Goal: Use online tool/utility: Utilize a website feature to perform a specific function

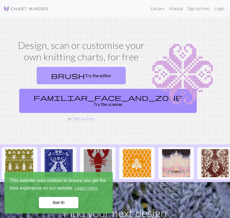
click at [72, 71] on link "brush Try the editor" at bounding box center [81, 75] width 89 height 17
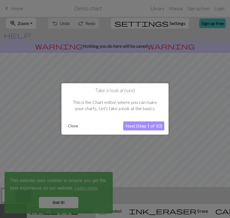
click at [140, 125] on button "Next (Step 1 of 10)" at bounding box center [143, 126] width 41 height 9
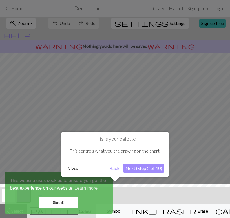
click at [134, 166] on button "Next (Step 2 of 10)" at bounding box center [143, 168] width 41 height 9
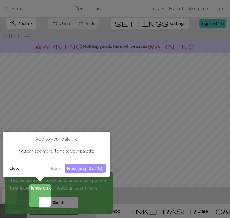
click at [103, 170] on button "Next (Step 3 of 10)" at bounding box center [84, 168] width 41 height 9
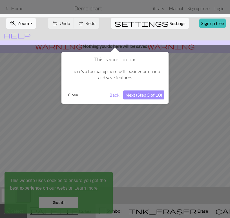
click at [128, 100] on div "This is your toolbar There's a toolbar up here with basic zoom, undo and save f…" at bounding box center [114, 77] width 107 height 51
click at [129, 95] on button "Next (Step 5 of 10)" at bounding box center [143, 95] width 41 height 9
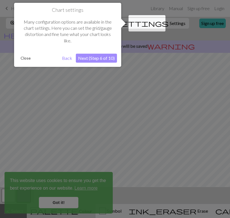
click at [101, 60] on button "Next (Step 6 of 10)" at bounding box center [96, 58] width 41 height 9
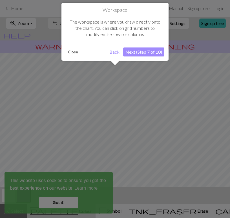
scroll to position [34, 0]
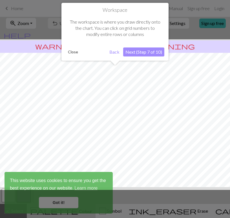
click at [133, 46] on div "Workspace The workspace is where you draw directly onto the chart. You can clic…" at bounding box center [114, 32] width 107 height 58
click at [133, 52] on button "Next (Step 7 of 10)" at bounding box center [143, 52] width 41 height 9
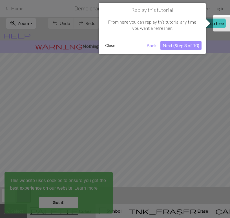
click at [174, 45] on button "Next (Step 8 of 10)" at bounding box center [180, 45] width 41 height 9
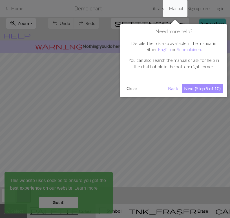
click at [201, 93] on button "Next (Step 9 of 10)" at bounding box center [201, 88] width 41 height 9
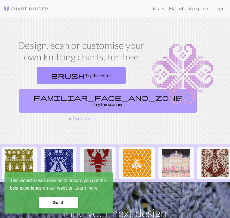
click at [73, 92] on link "familiar_face_and_zone Try the scanner" at bounding box center [107, 101] width 177 height 24
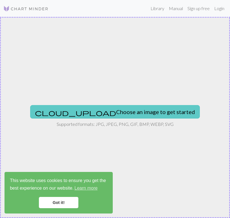
click at [129, 105] on button "cloud_upload Choose an image to get started" at bounding box center [114, 112] width 169 height 14
click at [112, 107] on button "cloud_upload Choose an image to get started" at bounding box center [114, 112] width 169 height 14
click at [110, 116] on button "cloud_upload Choose an image to get started" at bounding box center [114, 112] width 169 height 14
type input "C:\fakepath\4a2f86c4c6dbe97f587ae962b3637764.webp"
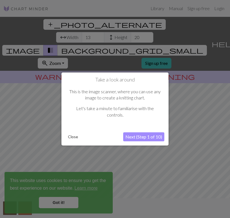
click at [139, 135] on button "Next (Step 1 of 10)" at bounding box center [143, 136] width 41 height 9
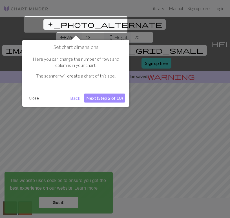
click at [108, 97] on button "Next (Step 2 of 10)" at bounding box center [104, 98] width 41 height 9
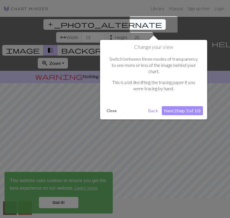
click at [168, 106] on button "Next (Step 3 of 10)" at bounding box center [181, 110] width 41 height 9
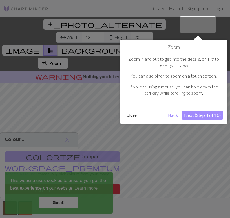
click at [187, 111] on button "Next (Step 4 of 10)" at bounding box center [201, 115] width 41 height 9
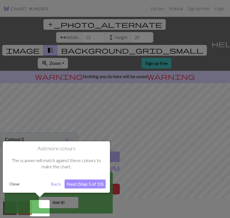
click at [87, 185] on button "Next (Step 5 of 10)" at bounding box center [84, 184] width 41 height 9
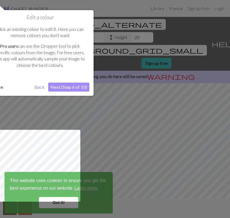
click at [78, 88] on button "Next (Step 6 of 10)" at bounding box center [68, 87] width 41 height 9
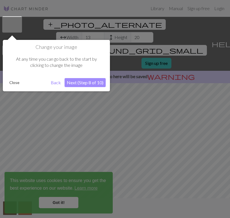
click at [82, 80] on button "Next (Step 8 of 10)" at bounding box center [84, 82] width 41 height 9
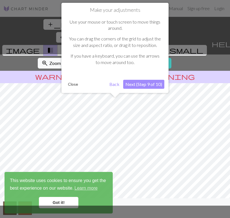
click at [148, 86] on button "Next (Step 9 of 10)" at bounding box center [143, 84] width 41 height 9
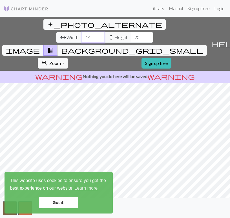
click at [82, 32] on input "14" at bounding box center [93, 37] width 23 height 11
click at [82, 32] on input "15" at bounding box center [93, 37] width 23 height 11
click at [82, 32] on input "16" at bounding box center [93, 37] width 23 height 11
type input "17"
click at [82, 32] on input "17" at bounding box center [93, 37] width 23 height 11
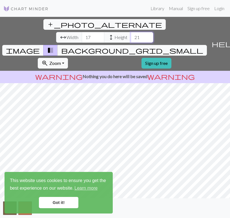
click at [131, 32] on input "21" at bounding box center [142, 37] width 23 height 11
click at [131, 32] on input "22" at bounding box center [142, 37] width 23 height 11
click at [131, 32] on input "23" at bounding box center [142, 37] width 23 height 11
type input "24"
click at [131, 32] on input "24" at bounding box center [142, 37] width 23 height 11
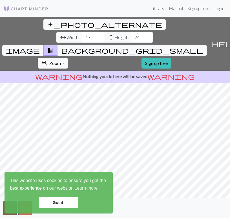
click at [59, 201] on link "Got it!" at bounding box center [58, 202] width 39 height 11
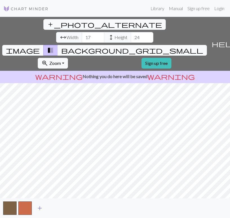
click at [40, 208] on span "add" at bounding box center [39, 208] width 7 height 8
click at [54, 209] on span "add" at bounding box center [54, 208] width 7 height 8
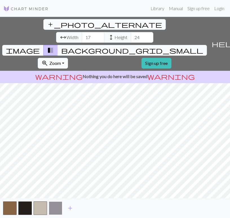
click at [57, 208] on button "button" at bounding box center [56, 209] width 14 height 14
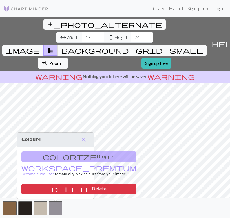
click at [77, 208] on button "add" at bounding box center [70, 208] width 14 height 11
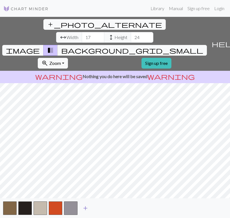
click at [86, 208] on span "add" at bounding box center [85, 208] width 7 height 8
click at [60, 33] on span "arrow_range" at bounding box center [63, 37] width 7 height 8
click at [82, 32] on input "18" at bounding box center [93, 37] width 23 height 11
click at [82, 32] on input "19" at bounding box center [93, 37] width 23 height 11
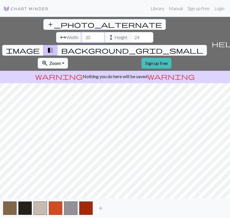
click at [82, 32] on input "20" at bounding box center [93, 37] width 23 height 11
type input "21"
click at [82, 32] on input "21" at bounding box center [93, 37] width 23 height 11
click at [131, 32] on input "25" at bounding box center [142, 37] width 23 height 11
click at [131, 32] on input "26" at bounding box center [142, 37] width 23 height 11
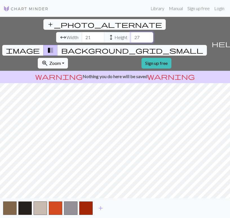
click at [131, 32] on input "27" at bounding box center [142, 37] width 23 height 11
click at [131, 32] on input "28" at bounding box center [142, 37] width 23 height 11
click at [131, 32] on input "29" at bounding box center [142, 37] width 23 height 11
click at [131, 32] on input "30" at bounding box center [142, 37] width 23 height 11
click at [131, 32] on input "31" at bounding box center [142, 37] width 23 height 11
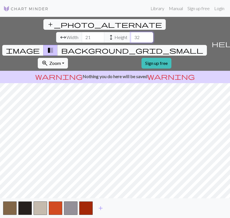
type input "32"
click at [131, 32] on input "32" at bounding box center [142, 37] width 23 height 11
click at [82, 32] on input "20" at bounding box center [93, 37] width 23 height 11
click at [82, 32] on input "19" at bounding box center [93, 37] width 23 height 11
click at [82, 32] on input "18" at bounding box center [93, 37] width 23 height 11
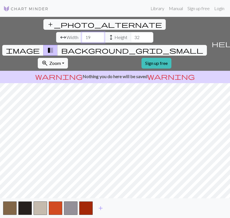
click at [82, 32] on input "19" at bounding box center [93, 37] width 23 height 11
click at [82, 32] on input "20" at bounding box center [93, 37] width 23 height 11
click at [82, 32] on input "21" at bounding box center [93, 37] width 23 height 11
click at [82, 32] on input "22" at bounding box center [93, 37] width 23 height 11
click at [82, 32] on input "23" at bounding box center [93, 37] width 23 height 11
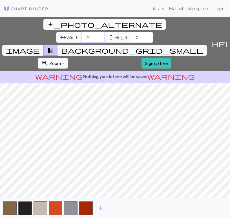
click at [82, 32] on input "24" at bounding box center [93, 37] width 23 height 11
click at [82, 32] on input "25" at bounding box center [93, 37] width 23 height 11
click at [82, 32] on input "26" at bounding box center [93, 37] width 23 height 11
click at [96, 208] on button "add" at bounding box center [100, 208] width 14 height 11
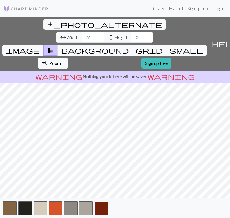
click at [98, 208] on button "button" at bounding box center [101, 209] width 14 height 14
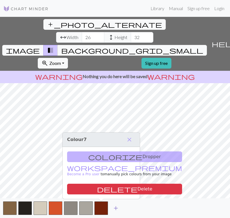
click at [116, 208] on span "add" at bounding box center [115, 208] width 7 height 8
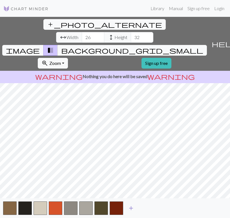
click at [134, 209] on span "add" at bounding box center [130, 208] width 7 height 8
click at [148, 208] on span "add" at bounding box center [146, 208] width 7 height 8
click at [163, 206] on span "add" at bounding box center [161, 208] width 7 height 8
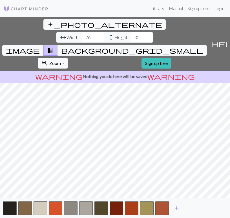
click at [175, 207] on span "add" at bounding box center [176, 208] width 7 height 8
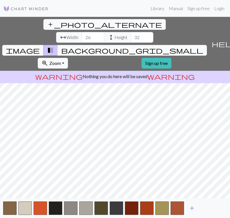
click at [190, 208] on span "add" at bounding box center [191, 208] width 7 height 8
click at [208, 208] on span "add" at bounding box center [206, 208] width 7 height 8
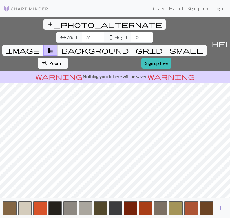
click at [224, 205] on button "add" at bounding box center [220, 208] width 14 height 11
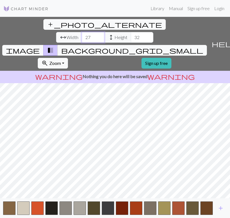
click at [82, 32] on input "27" at bounding box center [93, 37] width 23 height 11
click at [82, 32] on input "28" at bounding box center [93, 37] width 23 height 11
type input "29"
click at [82, 32] on input "29" at bounding box center [93, 37] width 23 height 11
click at [131, 32] on input "33" at bounding box center [142, 37] width 23 height 11
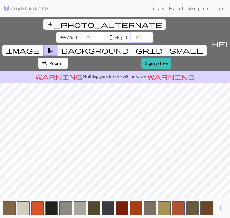
click at [131, 32] on input "34" at bounding box center [142, 37] width 23 height 11
click at [131, 32] on input "35" at bounding box center [142, 37] width 23 height 11
click at [131, 32] on input "36" at bounding box center [142, 37] width 23 height 11
click at [131, 32] on input "37" at bounding box center [142, 37] width 23 height 11
click at [131, 32] on input "38" at bounding box center [142, 37] width 23 height 11
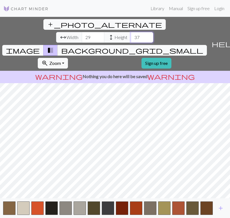
type input "37"
click at [131, 32] on input "37" at bounding box center [142, 37] width 23 height 11
click at [39, 206] on button "button" at bounding box center [37, 209] width 12 height 14
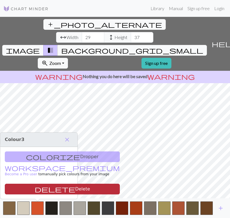
click at [41, 190] on button "delete Delete" at bounding box center [62, 189] width 115 height 11
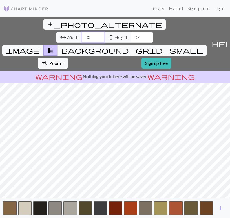
click at [82, 32] on input "30" at bounding box center [93, 37] width 23 height 11
click at [82, 32] on input "31" at bounding box center [93, 37] width 23 height 11
type input "32"
click at [82, 32] on input "32" at bounding box center [93, 37] width 23 height 11
click at [131, 32] on input "38" at bounding box center [142, 37] width 23 height 11
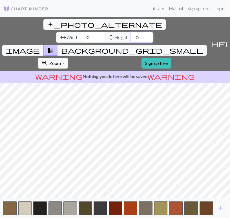
click at [131, 32] on input "39" at bounding box center [142, 37] width 23 height 11
type input "40"
click at [131, 32] on input "40" at bounding box center [142, 37] width 23 height 11
click at [132, 207] on button "button" at bounding box center [131, 209] width 14 height 14
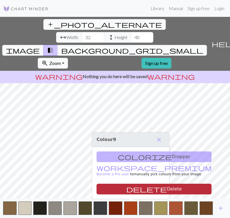
click at [140, 189] on button "delete Delete" at bounding box center [153, 189] width 115 height 11
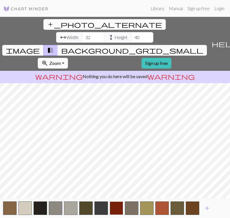
click at [117, 209] on button "button" at bounding box center [116, 209] width 14 height 14
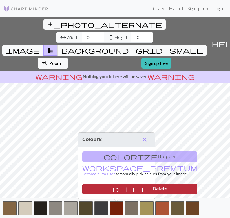
click at [123, 190] on button "delete Delete" at bounding box center [139, 189] width 115 height 11
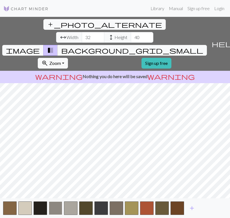
click at [58, 210] on button "button" at bounding box center [56, 209] width 14 height 14
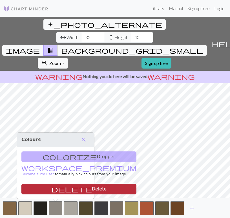
click at [74, 194] on button "delete Delete" at bounding box center [78, 189] width 115 height 11
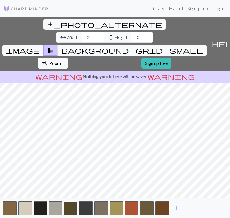
click at [70, 212] on button "button" at bounding box center [71, 209] width 14 height 14
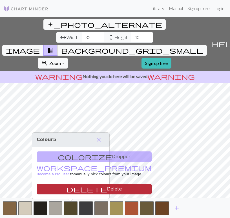
click at [76, 194] on button "delete Delete" at bounding box center [94, 189] width 115 height 11
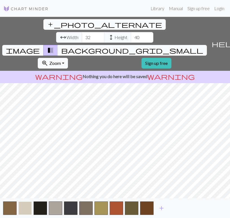
click at [23, 205] on button "button" at bounding box center [25, 209] width 14 height 14
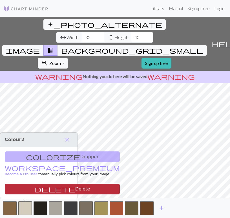
click at [60, 190] on button "delete Delete" at bounding box center [62, 189] width 115 height 11
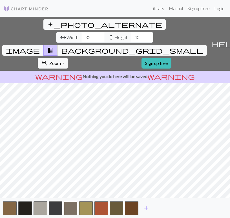
click at [74, 206] on button "button" at bounding box center [71, 209] width 14 height 14
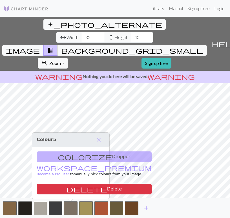
click at [41, 208] on button "button" at bounding box center [40, 209] width 14 height 14
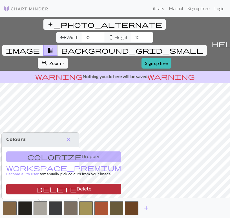
click at [54, 187] on button "delete Delete" at bounding box center [63, 189] width 115 height 11
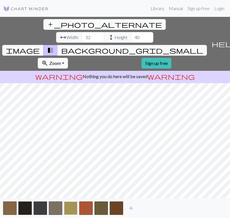
click at [69, 205] on button "button" at bounding box center [71, 209] width 14 height 14
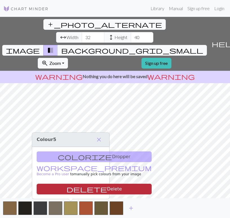
click at [74, 192] on button "delete Delete" at bounding box center [94, 189] width 115 height 11
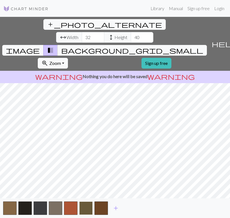
click at [84, 203] on button "button" at bounding box center [86, 209] width 14 height 14
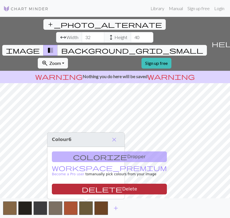
click at [86, 191] on button "delete Delete" at bounding box center [109, 189] width 115 height 11
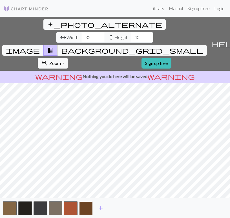
click at [86, 210] on button "button" at bounding box center [86, 209] width 14 height 14
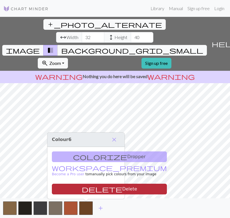
click at [87, 190] on button "delete Delete" at bounding box center [109, 189] width 115 height 11
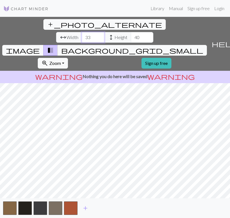
click at [82, 32] on input "33" at bounding box center [93, 37] width 23 height 11
click at [82, 32] on input "34" at bounding box center [93, 37] width 23 height 11
click at [82, 32] on input "35" at bounding box center [93, 37] width 23 height 11
click at [82, 32] on input "36" at bounding box center [93, 37] width 23 height 11
click at [82, 32] on input "37" at bounding box center [93, 37] width 23 height 11
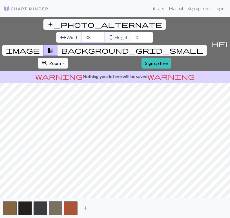
click at [82, 32] on input "38" at bounding box center [93, 37] width 23 height 11
click at [82, 32] on input "39" at bounding box center [93, 37] width 23 height 11
type input "40"
click at [82, 32] on input "40" at bounding box center [93, 37] width 23 height 11
click at [131, 32] on input "41" at bounding box center [142, 37] width 23 height 11
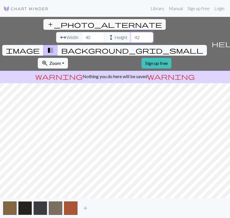
click at [131, 32] on input "42" at bounding box center [142, 37] width 23 height 11
click at [131, 32] on input "43" at bounding box center [142, 37] width 23 height 11
click at [131, 32] on input "44" at bounding box center [142, 37] width 23 height 11
click at [131, 32] on input "45" at bounding box center [142, 37] width 23 height 11
click at [131, 32] on input "46" at bounding box center [142, 37] width 23 height 11
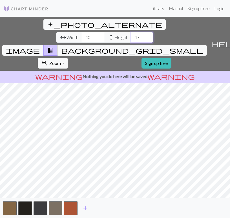
click at [131, 32] on input "47" at bounding box center [142, 37] width 23 height 11
click at [131, 32] on input "48" at bounding box center [142, 37] width 23 height 11
click at [131, 32] on input "49" at bounding box center [142, 37] width 23 height 11
click at [131, 32] on input "50" at bounding box center [142, 37] width 23 height 11
type input "51"
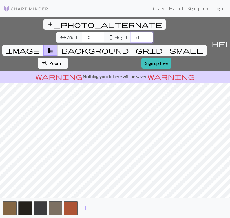
click at [131, 32] on input "51" at bounding box center [142, 37] width 23 height 11
click at [10, 215] on div "add" at bounding box center [115, 209] width 230 height 20
click at [10, 206] on button "button" at bounding box center [10, 209] width 14 height 14
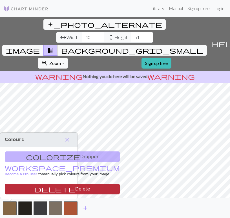
click at [39, 186] on button "delete Delete" at bounding box center [62, 189] width 115 height 11
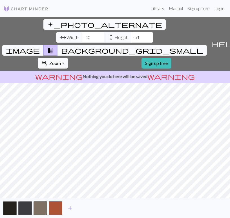
click at [69, 206] on span "add" at bounding box center [70, 208] width 7 height 8
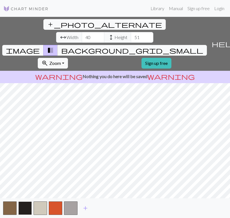
click at [28, 210] on button "button" at bounding box center [25, 209] width 14 height 14
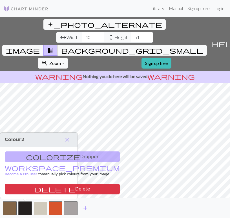
click at [40, 207] on button "button" at bounding box center [40, 209] width 14 height 14
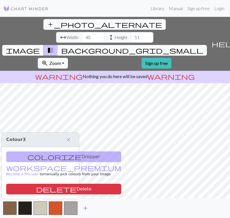
click at [83, 205] on span "add" at bounding box center [85, 208] width 7 height 8
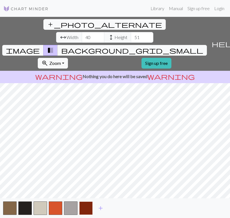
click at [83, 205] on button "button" at bounding box center [86, 209] width 14 height 14
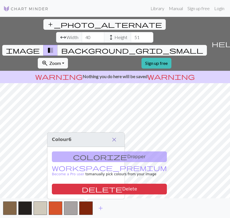
click at [116, 141] on span "close" at bounding box center [114, 140] width 7 height 8
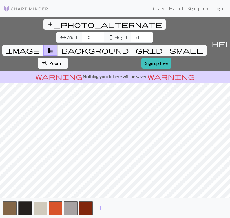
click at [40, 202] on button "button" at bounding box center [40, 209] width 14 height 14
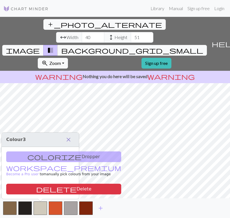
click at [71, 141] on span "close" at bounding box center [68, 140] width 7 height 8
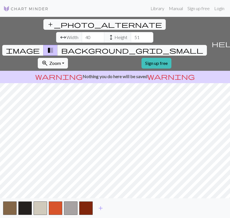
click at [78, 73] on span "warning" at bounding box center [58, 77] width 47 height 8
click at [68, 58] on button "zoom_in Zoom Zoom" at bounding box center [53, 63] width 30 height 11
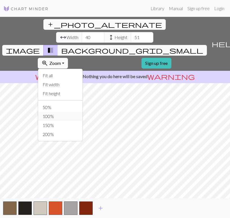
click at [82, 112] on button "100%" at bounding box center [60, 116] width 44 height 9
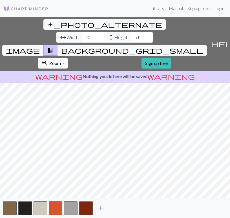
click at [133, 202] on div "add_photo_alternate Change image arrow_range Width 40 height Height 51 image tr…" at bounding box center [115, 117] width 230 height 201
click at [98, 210] on span "add" at bounding box center [100, 208] width 7 height 8
click at [40, 46] on span "image" at bounding box center [23, 50] width 34 height 8
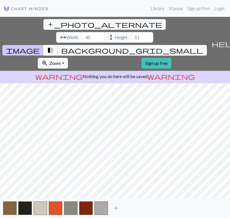
click at [54, 46] on span "transition_fade" at bounding box center [50, 50] width 7 height 8
click at [166, 46] on span "background_grid_small" at bounding box center [132, 50] width 142 height 8
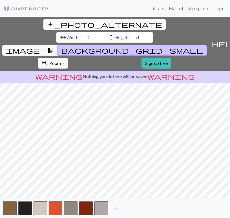
click at [47, 26] on span "add_photo_alternate" at bounding box center [104, 25] width 115 height 8
click at [178, 9] on link "Manual" at bounding box center [175, 8] width 19 height 11
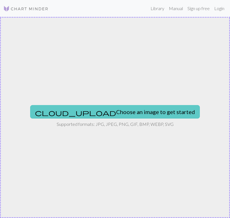
click at [126, 107] on button "cloud_upload Choose an image to get started" at bounding box center [114, 112] width 169 height 14
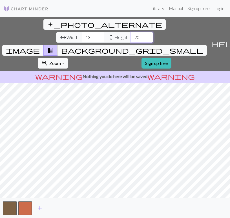
click at [131, 32] on input "20" at bounding box center [142, 37] width 23 height 11
type input "50"
click at [82, 32] on input "13" at bounding box center [93, 37] width 23 height 11
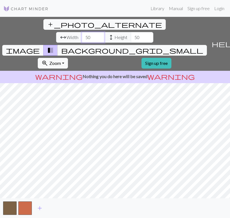
type input "5"
type input "37"
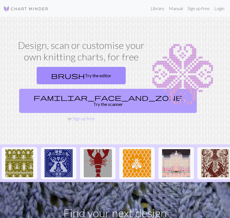
click at [69, 97] on link "familiar_face_and_zone Try the scanner" at bounding box center [107, 101] width 177 height 24
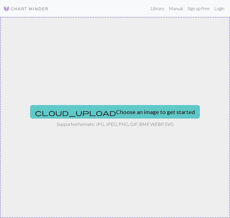
click at [78, 105] on button "cloud_upload Choose an image to get started" at bounding box center [114, 112] width 169 height 14
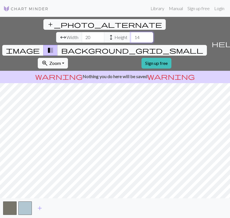
click at [131, 32] on input "14" at bounding box center [142, 37] width 23 height 11
click at [131, 32] on input "15" at bounding box center [142, 37] width 23 height 11
click at [131, 32] on input "16" at bounding box center [142, 37] width 23 height 11
click at [131, 32] on input "17" at bounding box center [142, 37] width 23 height 11
click at [131, 32] on input "18" at bounding box center [142, 37] width 23 height 11
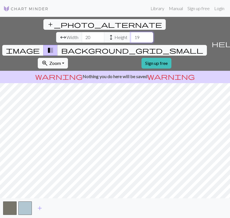
click at [131, 32] on input "19" at bounding box center [142, 37] width 23 height 11
type input "20"
click at [131, 32] on input "20" at bounding box center [142, 37] width 23 height 11
click at [82, 32] on input "21" at bounding box center [93, 37] width 23 height 11
click at [82, 32] on input "22" at bounding box center [93, 37] width 23 height 11
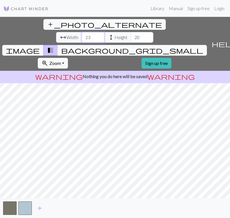
click at [82, 32] on input "23" at bounding box center [93, 37] width 23 height 11
click at [82, 32] on input "24" at bounding box center [93, 37] width 23 height 11
click at [82, 32] on input "25" at bounding box center [93, 37] width 23 height 11
click at [82, 32] on input "26" at bounding box center [93, 37] width 23 height 11
click at [82, 32] on input "27" at bounding box center [93, 37] width 23 height 11
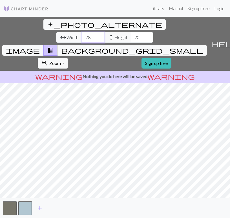
click at [82, 32] on input "28" at bounding box center [93, 37] width 23 height 11
click at [82, 32] on input "29" at bounding box center [93, 37] width 23 height 11
click at [82, 32] on input "30" at bounding box center [93, 37] width 23 height 11
click at [82, 32] on input "31" at bounding box center [93, 37] width 23 height 11
click at [82, 32] on input "32" at bounding box center [93, 37] width 23 height 11
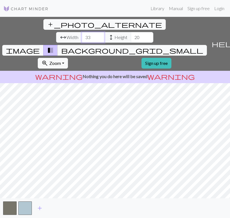
click at [82, 32] on input "33" at bounding box center [93, 37] width 23 height 11
click at [82, 32] on input "34" at bounding box center [93, 37] width 23 height 11
click at [82, 32] on input "35" at bounding box center [93, 37] width 23 height 11
click at [82, 32] on input "36" at bounding box center [93, 37] width 23 height 11
click at [82, 32] on input "37" at bounding box center [93, 37] width 23 height 11
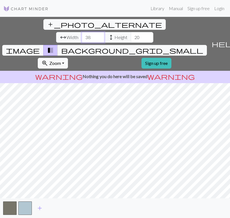
click at [82, 32] on input "38" at bounding box center [93, 37] width 23 height 11
click at [82, 32] on input "39" at bounding box center [93, 37] width 23 height 11
type input "40"
click at [82, 32] on input "40" at bounding box center [93, 37] width 23 height 11
click at [131, 32] on input "21" at bounding box center [142, 37] width 23 height 11
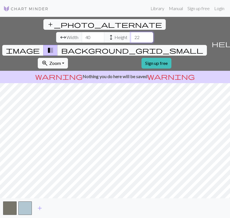
click at [131, 32] on input "22" at bounding box center [142, 37] width 23 height 11
click at [131, 32] on input "23" at bounding box center [142, 37] width 23 height 11
click at [131, 32] on input "24" at bounding box center [142, 37] width 23 height 11
click at [131, 32] on input "25" at bounding box center [142, 37] width 23 height 11
click at [131, 32] on input "26" at bounding box center [142, 37] width 23 height 11
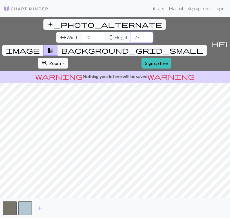
click at [131, 32] on input "27" at bounding box center [142, 37] width 23 height 11
type input "28"
click at [131, 32] on input "28" at bounding box center [142, 37] width 23 height 11
click at [24, 204] on button "button" at bounding box center [25, 209] width 14 height 14
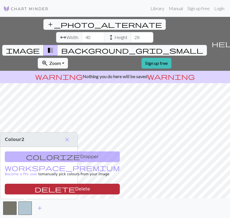
click at [37, 190] on button "delete Delete" at bounding box center [62, 189] width 115 height 11
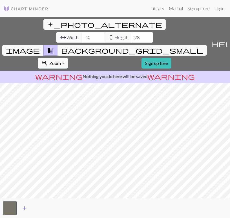
click at [27, 206] on span "add" at bounding box center [24, 208] width 7 height 8
click at [34, 208] on button "add" at bounding box center [40, 208] width 14 height 11
click at [46, 207] on button "button" at bounding box center [40, 209] width 14 height 14
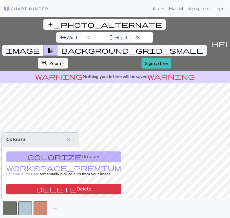
click at [58, 207] on span "add" at bounding box center [54, 208] width 7 height 8
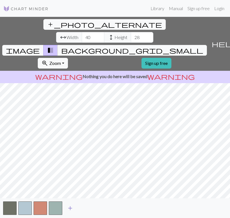
click at [69, 209] on span "add" at bounding box center [70, 208] width 7 height 8
click at [85, 209] on span "add" at bounding box center [85, 208] width 7 height 8
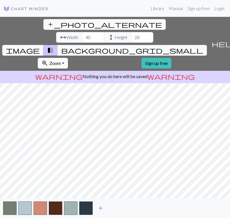
click at [105, 206] on button "add" at bounding box center [100, 208] width 14 height 11
click at [116, 208] on span "add" at bounding box center [115, 208] width 7 height 8
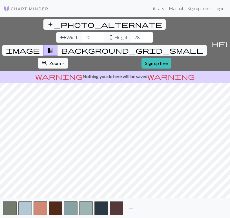
click at [130, 208] on span "add" at bounding box center [130, 208] width 7 height 8
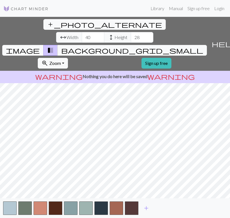
click at [40, 46] on span "image" at bounding box center [23, 50] width 34 height 8
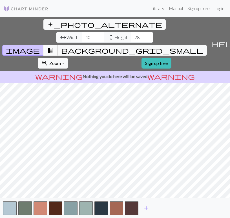
click at [58, 45] on button "transition_fade" at bounding box center [50, 50] width 14 height 11
click at [146, 210] on span "add" at bounding box center [146, 208] width 7 height 8
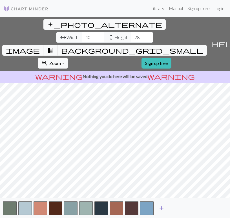
click at [162, 208] on span "add" at bounding box center [161, 208] width 7 height 8
click at [168, 208] on button "button" at bounding box center [162, 209] width 14 height 14
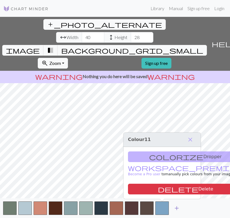
click at [175, 206] on span "add" at bounding box center [176, 208] width 7 height 8
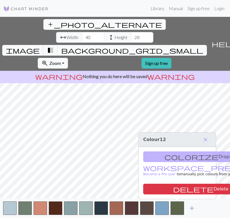
click at [188, 209] on button "add" at bounding box center [192, 208] width 14 height 11
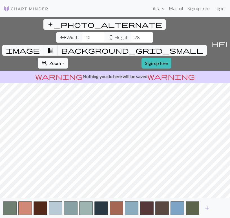
click at [207, 207] on span "add" at bounding box center [206, 208] width 7 height 8
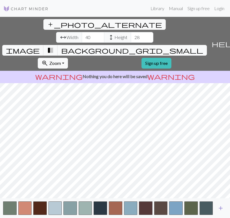
click at [220, 205] on span "add" at bounding box center [220, 208] width 7 height 8
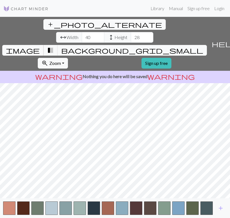
click at [40, 46] on span "image" at bounding box center [23, 50] width 34 height 8
click at [177, 25] on div "add_photo_alternate Change image arrow_range Width 40 height Height 28 image tr…" at bounding box center [104, 44] width 209 height 54
click at [172, 45] on button "background_grid_small" at bounding box center [131, 50] width 149 height 11
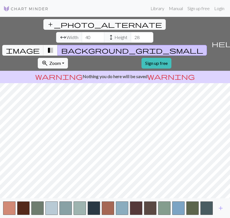
click at [58, 45] on button "transition_fade" at bounding box center [50, 50] width 14 height 11
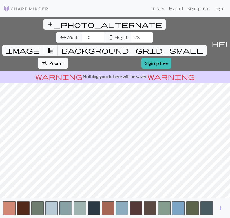
click at [54, 46] on span "transition_fade" at bounding box center [50, 50] width 7 height 8
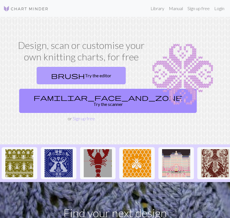
click at [66, 80] on link "brush Try the editor" at bounding box center [81, 75] width 89 height 17
